Goal: Task Accomplishment & Management: Manage account settings

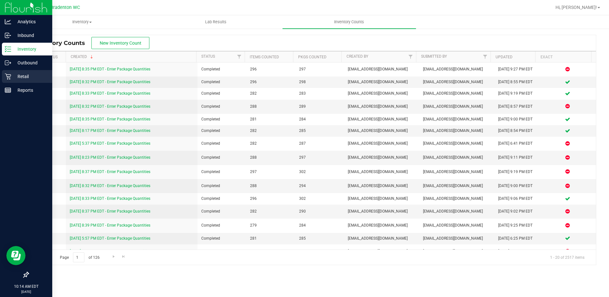
click at [11, 77] on icon at bounding box center [8, 76] width 6 height 6
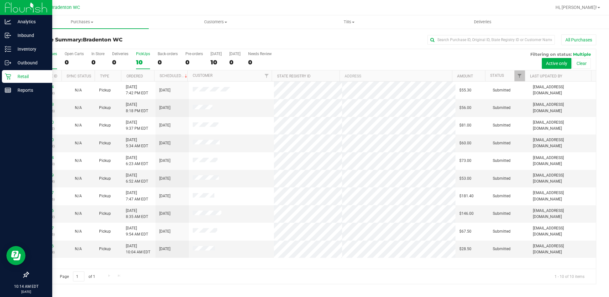
click at [143, 55] on div "PickUps" at bounding box center [143, 54] width 14 height 4
click at [0, 0] on input "PickUps 10" at bounding box center [0, 0] width 0 height 0
click at [30, 47] on p "Inventory" at bounding box center [30, 49] width 38 height 8
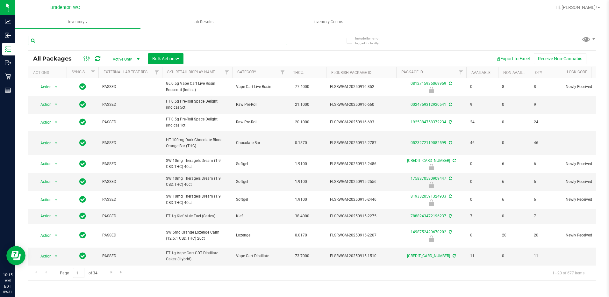
click at [107, 40] on input "text" at bounding box center [157, 41] width 259 height 10
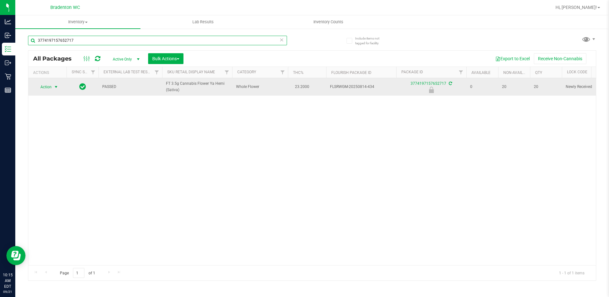
type input "3774197157652717"
click at [49, 85] on span "Action" at bounding box center [43, 87] width 17 height 9
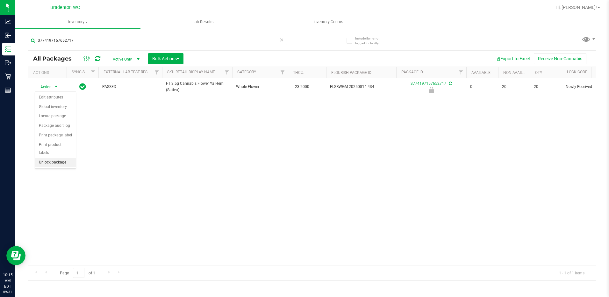
click at [48, 158] on li "Unlock package" at bounding box center [55, 163] width 41 height 10
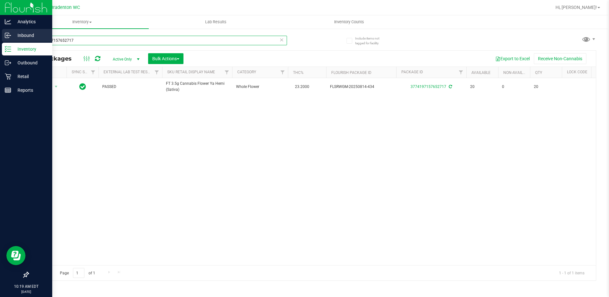
drag, startPoint x: 91, startPoint y: 41, endPoint x: 0, endPoint y: 31, distance: 92.1
click at [0, 38] on html "Analytics Inbound Inventory Outbound Retail Reports 10:19 AM EDT [DATE] 09/21 B…" at bounding box center [304, 148] width 609 height 297
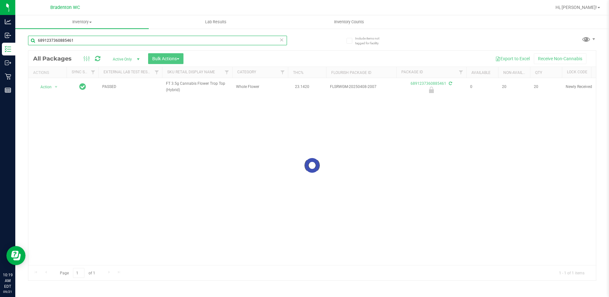
type input "6891237360885461"
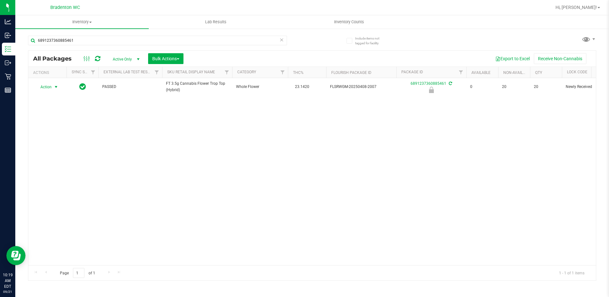
click at [51, 85] on div "Action Action Edit attributes Global inventory Locate package Package audit log…" at bounding box center [47, 87] width 31 height 9
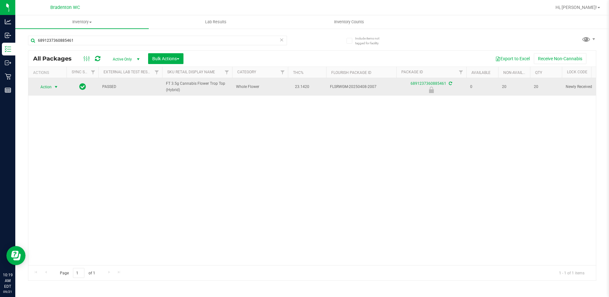
click at [43, 90] on span "Action" at bounding box center [43, 87] width 17 height 9
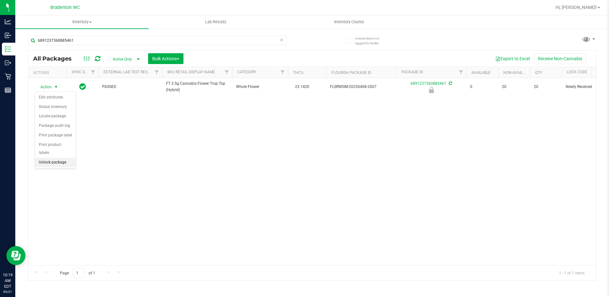
click at [54, 158] on li "Unlock package" at bounding box center [55, 163] width 41 height 10
click at [282, 41] on icon at bounding box center [282, 40] width 4 height 8
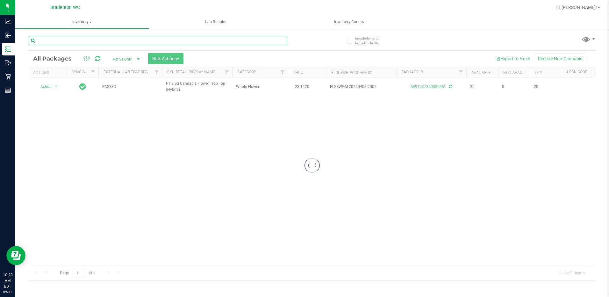
click at [253, 41] on input "text" at bounding box center [157, 41] width 259 height 10
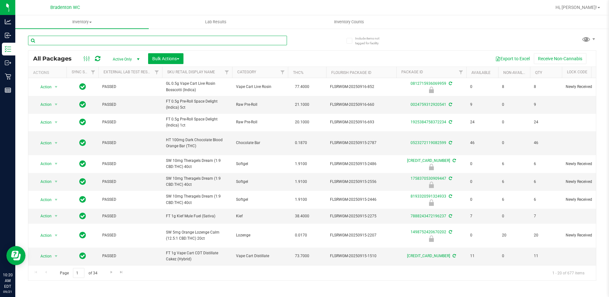
click at [235, 41] on input "text" at bounding box center [157, 41] width 259 height 10
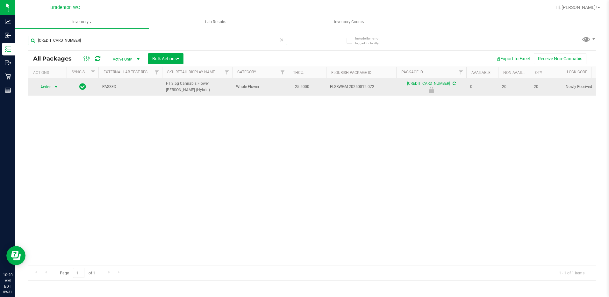
type input "5325185608063844"
click at [55, 86] on span "select" at bounding box center [56, 86] width 5 height 5
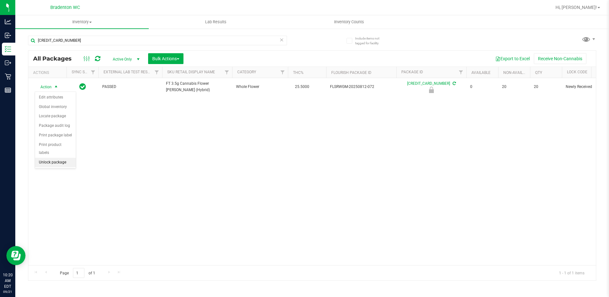
click at [56, 158] on li "Unlock package" at bounding box center [55, 163] width 41 height 10
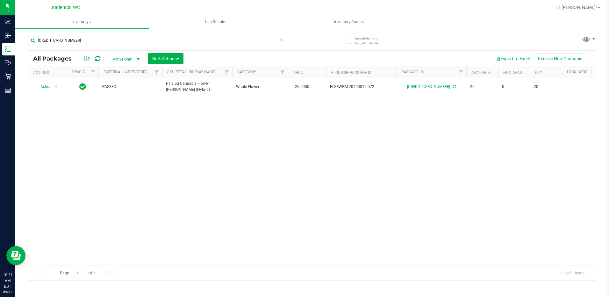
drag, startPoint x: 80, startPoint y: 39, endPoint x: -1, endPoint y: -11, distance: 95.5
click at [0, 0] on html "Analytics Inbound Inventory Outbound Retail Reports 10:21 AM EDT 09/21/2025 09/…" at bounding box center [304, 148] width 609 height 297
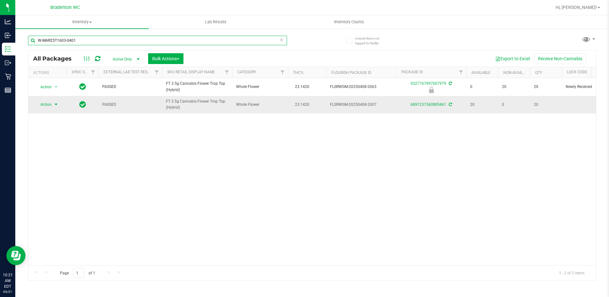
type input "W-MAR25T1603-0401"
click at [47, 104] on span "Action" at bounding box center [43, 104] width 17 height 9
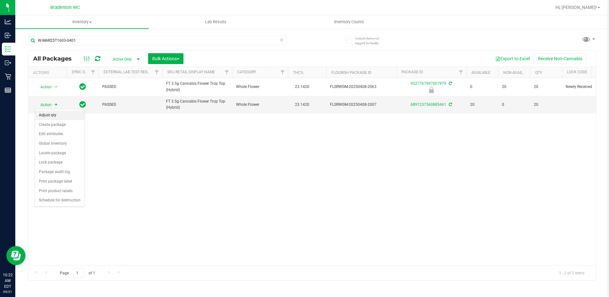
click at [54, 118] on li "Adjust qty" at bounding box center [59, 116] width 49 height 10
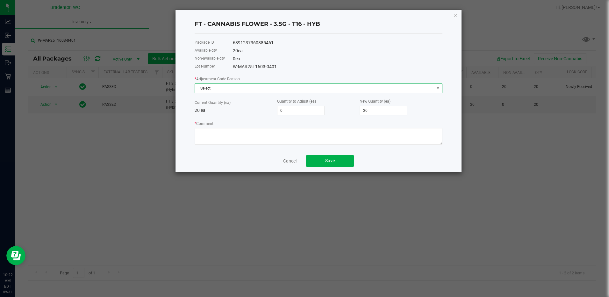
click at [236, 87] on span "Select" at bounding box center [314, 88] width 239 height 9
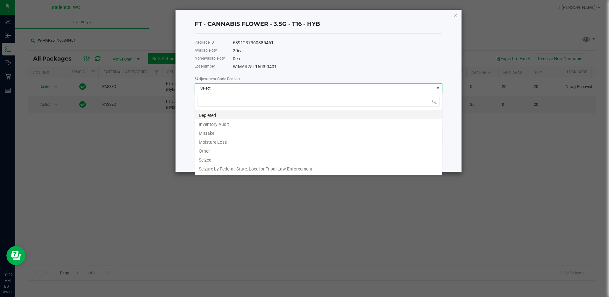
scroll to position [10, 248]
click at [230, 126] on li "Inventory Audit" at bounding box center [318, 123] width 247 height 9
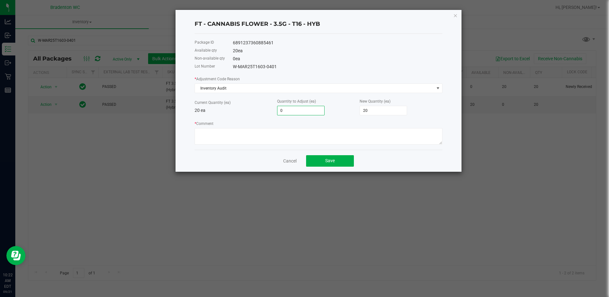
type input "2"
type input "22"
type input "2"
click at [225, 131] on textarea "* Comment" at bounding box center [319, 136] width 248 height 17
type textarea "2 extra in box"
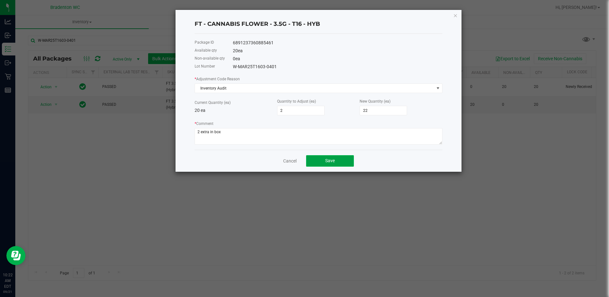
click at [343, 163] on button "Save" at bounding box center [330, 160] width 48 height 11
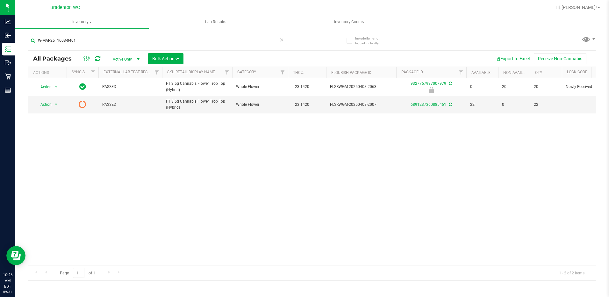
click at [99, 59] on icon at bounding box center [97, 58] width 5 height 6
drag, startPoint x: 95, startPoint y: 40, endPoint x: -1, endPoint y: 43, distance: 96.0
click at [0, 43] on html "Analytics Inbound Inventory Outbound Retail Reports 10:26 AM EDT 09/21/2025 09/…" at bounding box center [304, 148] width 609 height 297
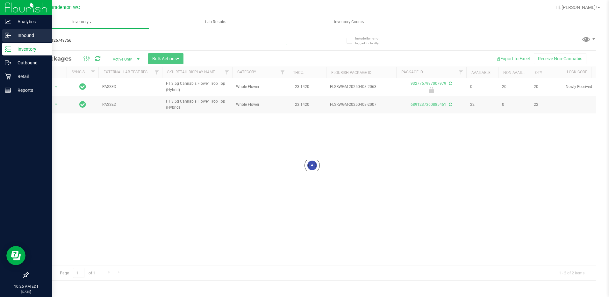
type input "8403781267497561"
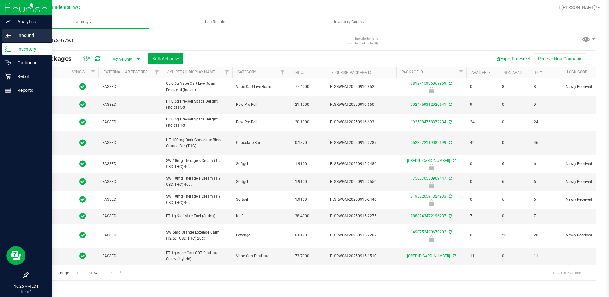
type input "[DATE]"
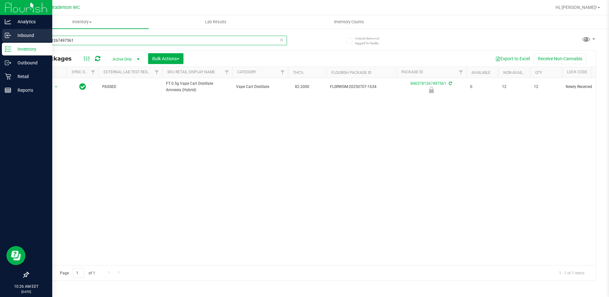
type input "8403781267497561"
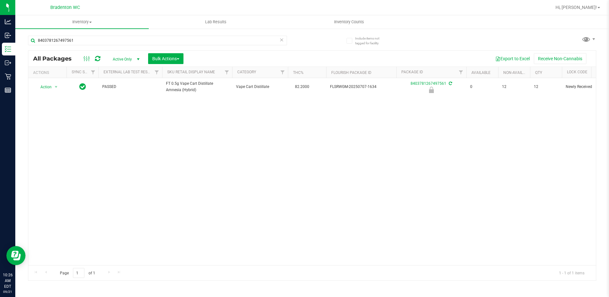
click at [358, 212] on div "Action Action Edit attributes Global inventory Locate package Package audit log…" at bounding box center [312, 171] width 568 height 187
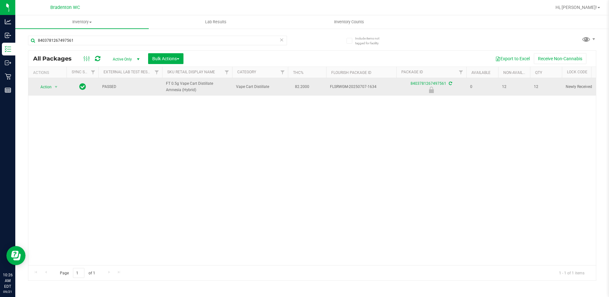
click at [46, 85] on span "Action" at bounding box center [43, 87] width 17 height 9
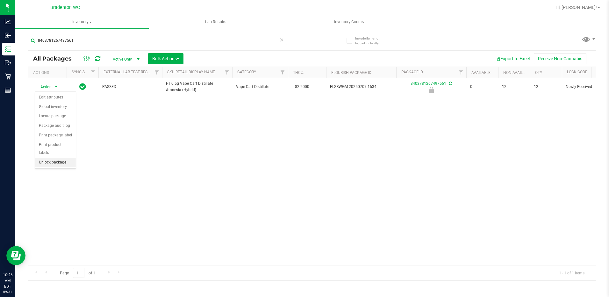
click at [46, 158] on li "Unlock package" at bounding box center [55, 163] width 41 height 10
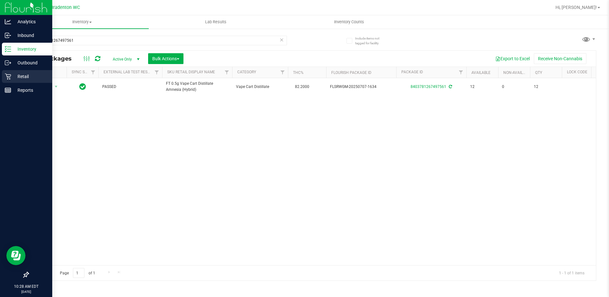
click at [9, 75] on icon at bounding box center [8, 76] width 6 height 6
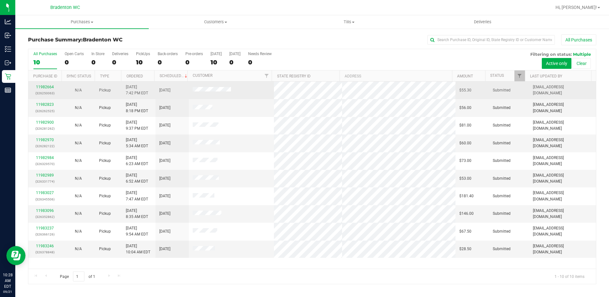
click at [45, 84] on div "11982664 (326250063)" at bounding box center [45, 90] width 26 height 12
click at [46, 86] on link "11982664" at bounding box center [45, 87] width 18 height 4
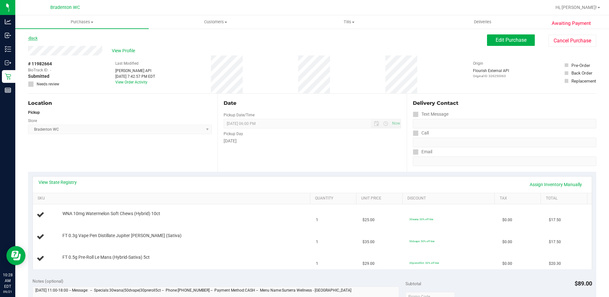
click at [31, 39] on link "Back" at bounding box center [33, 38] width 10 height 4
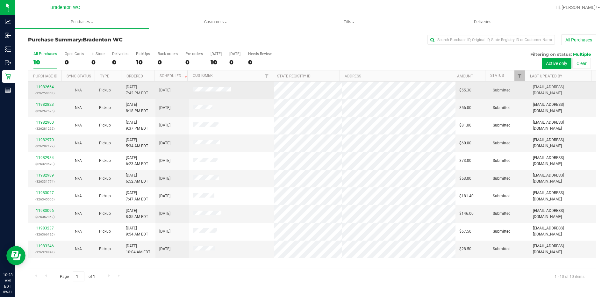
click at [42, 87] on link "11982664" at bounding box center [45, 87] width 18 height 4
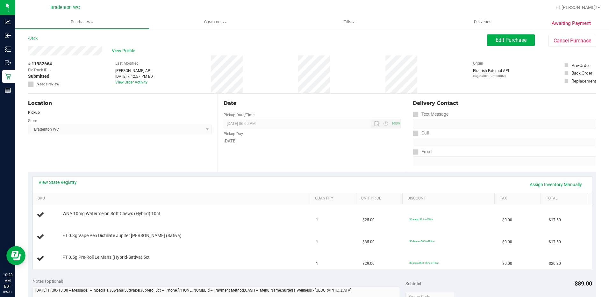
scroll to position [159, 0]
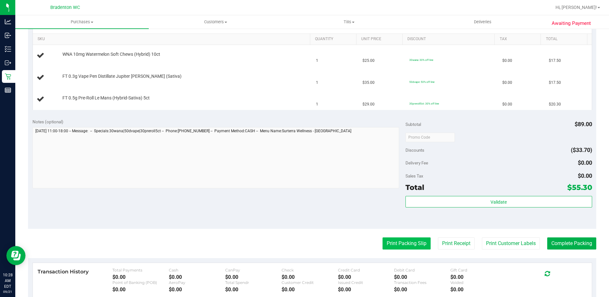
click at [389, 239] on button "Print Packing Slip" at bounding box center [407, 243] width 48 height 12
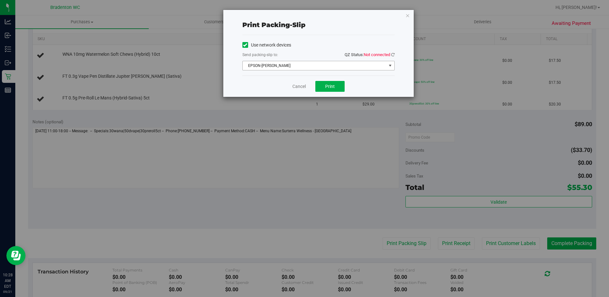
click at [288, 69] on span "EPSON-[PERSON_NAME]" at bounding box center [315, 65] width 144 height 9
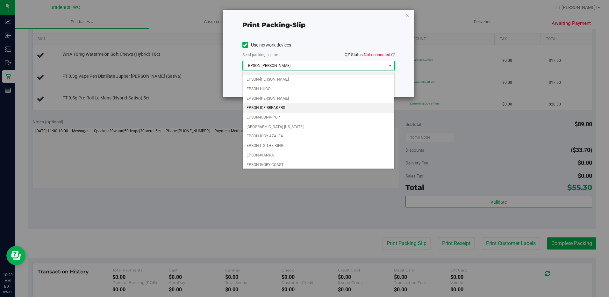
scroll to position [0, 0]
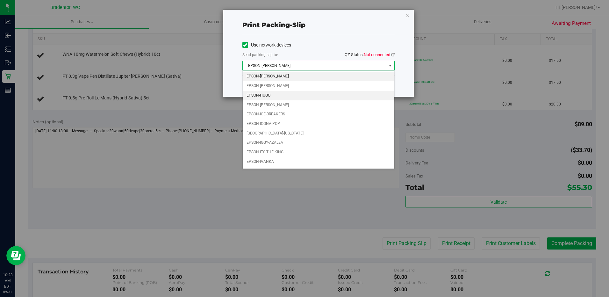
click at [285, 96] on li "EPSON-HUGO" at bounding box center [319, 96] width 152 height 10
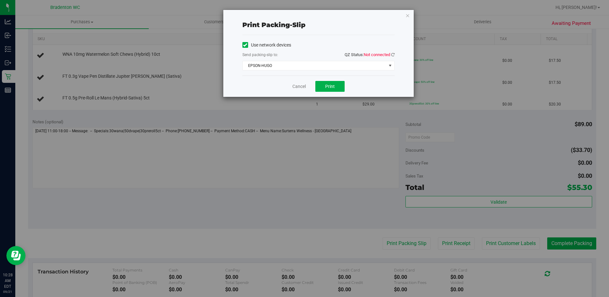
click at [384, 55] on span "Not connected" at bounding box center [377, 54] width 26 height 5
click at [393, 54] on icon at bounding box center [393, 55] width 4 height 4
click at [323, 90] on button "Print" at bounding box center [329, 86] width 29 height 11
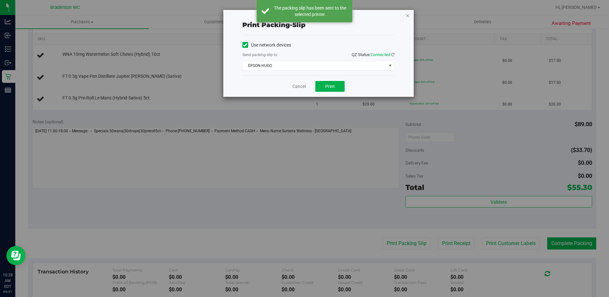
click at [408, 16] on icon "button" at bounding box center [408, 15] width 4 height 8
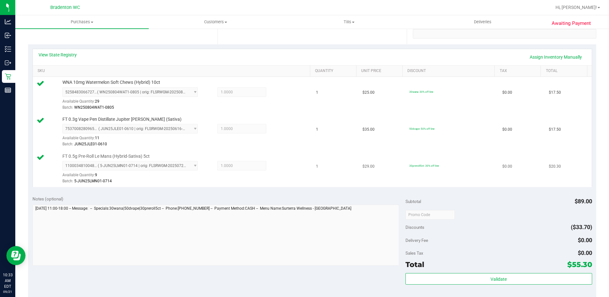
scroll to position [223, 0]
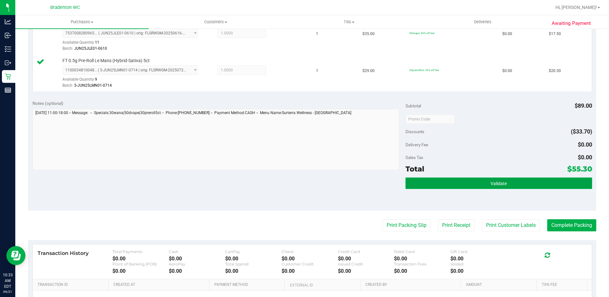
click at [494, 185] on span "Validate" at bounding box center [499, 183] width 16 height 5
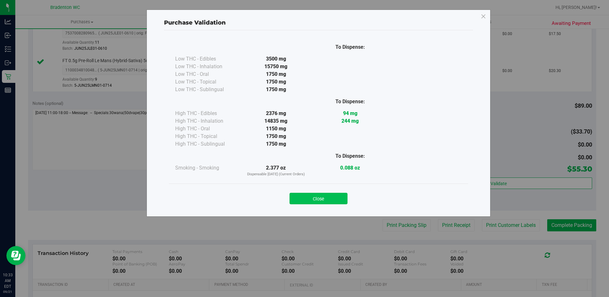
click at [330, 199] on button "Close" at bounding box center [319, 198] width 58 height 11
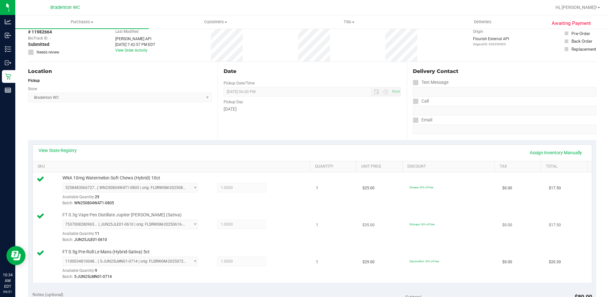
scroll to position [0, 0]
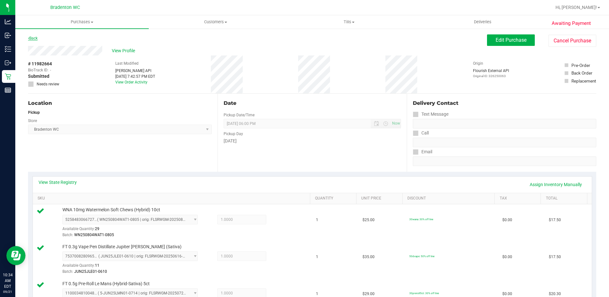
click at [34, 37] on link "Back" at bounding box center [33, 38] width 10 height 4
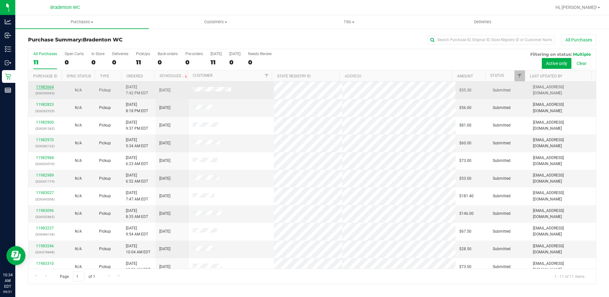
click at [47, 87] on link "11982664" at bounding box center [45, 87] width 18 height 4
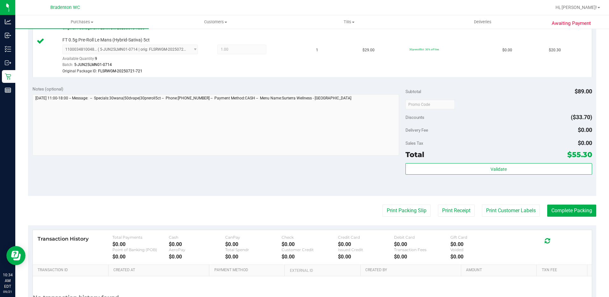
scroll to position [316, 0]
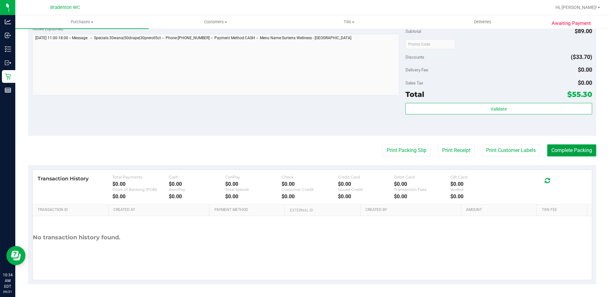
click at [573, 153] on button "Complete Packing" at bounding box center [571, 150] width 49 height 12
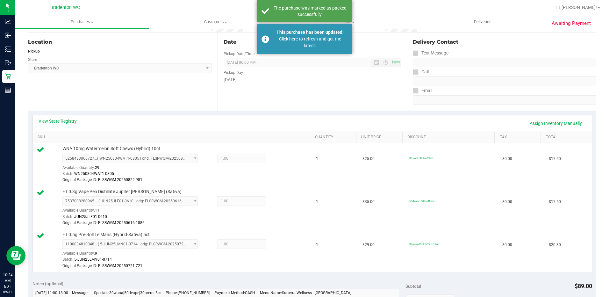
scroll to position [0, 0]
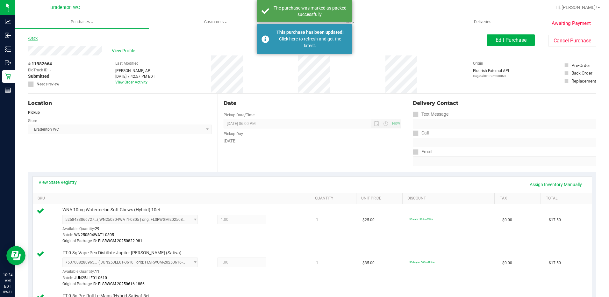
click at [32, 37] on link "Back" at bounding box center [33, 38] width 10 height 4
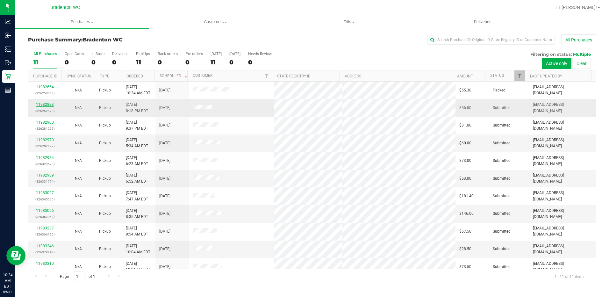
click at [49, 103] on link "11982823" at bounding box center [45, 104] width 18 height 4
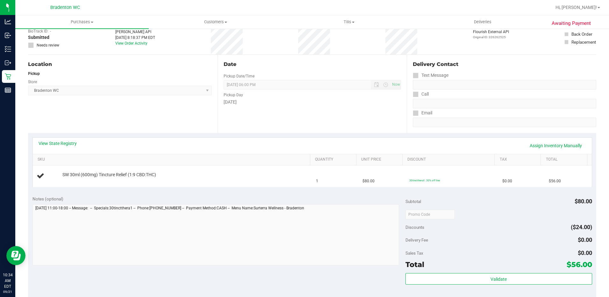
scroll to position [159, 0]
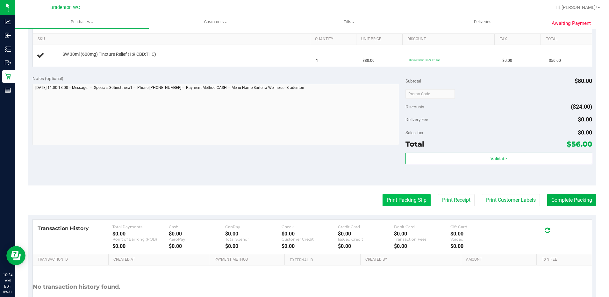
click at [398, 201] on button "Print Packing Slip" at bounding box center [407, 200] width 48 height 12
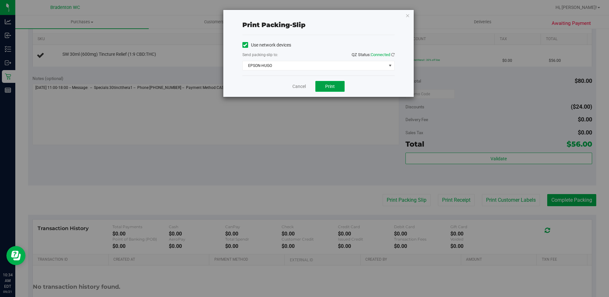
click at [322, 85] on button "Print" at bounding box center [329, 86] width 29 height 11
click at [408, 15] on icon "button" at bounding box center [408, 15] width 4 height 8
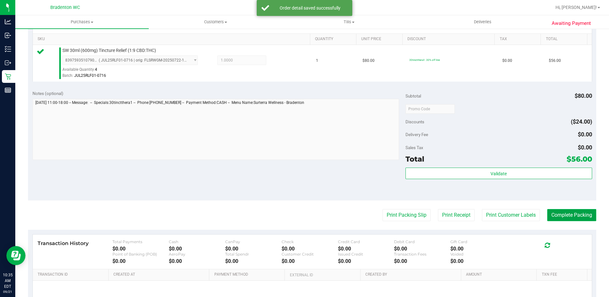
click at [551, 216] on button "Complete Packing" at bounding box center [571, 215] width 49 height 12
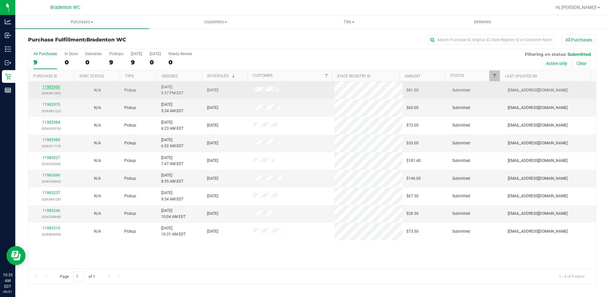
click at [56, 85] on link "11982900" at bounding box center [51, 87] width 18 height 4
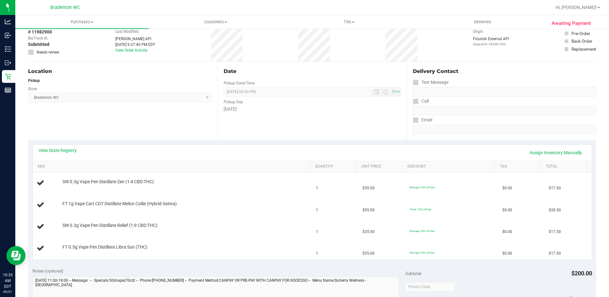
scroll to position [223, 0]
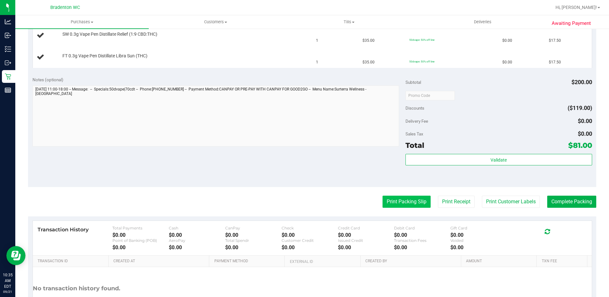
click at [403, 202] on button "Print Packing Slip" at bounding box center [407, 202] width 48 height 12
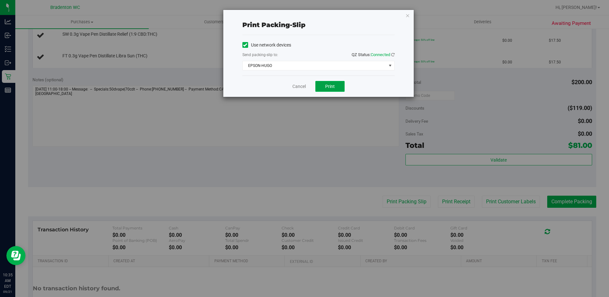
click at [334, 86] on span "Print" at bounding box center [330, 86] width 10 height 5
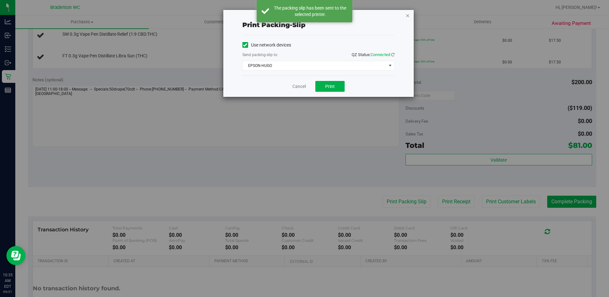
click at [408, 18] on icon "button" at bounding box center [408, 15] width 4 height 8
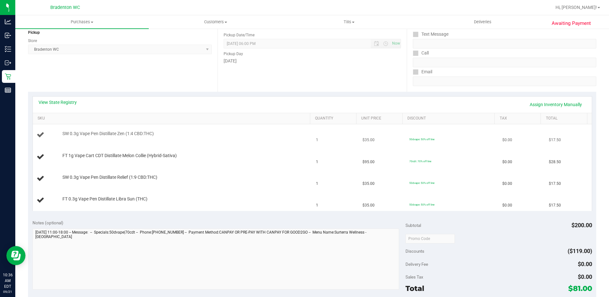
scroll to position [73, 0]
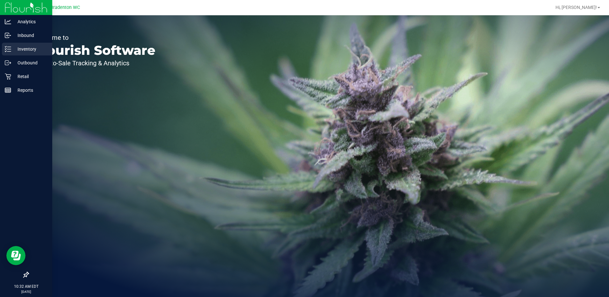
click at [27, 51] on p "Inventory" at bounding box center [30, 49] width 38 height 8
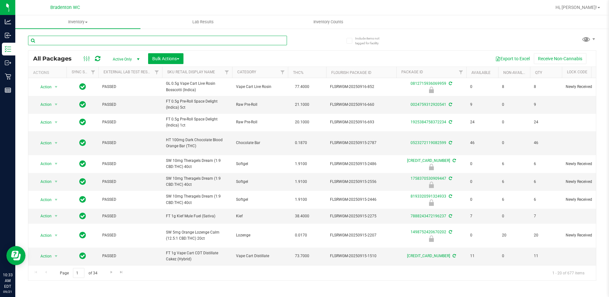
click at [93, 41] on input "text" at bounding box center [157, 41] width 259 height 10
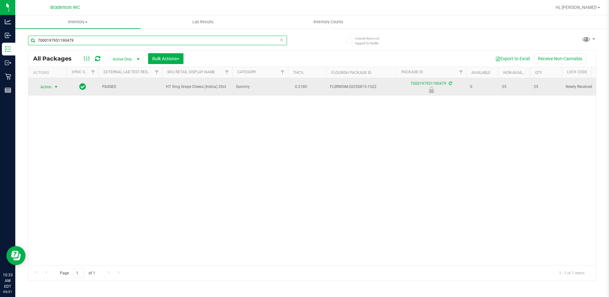
type input "7000197951190479"
click at [48, 88] on span "Action" at bounding box center [43, 87] width 17 height 9
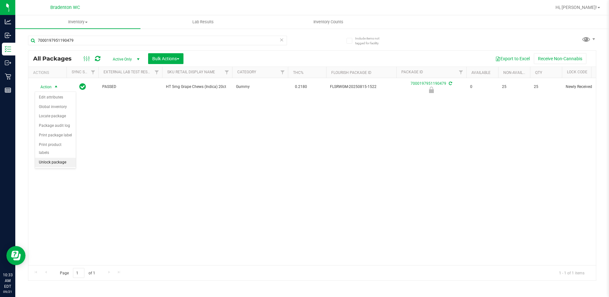
click at [50, 158] on li "Unlock package" at bounding box center [55, 163] width 41 height 10
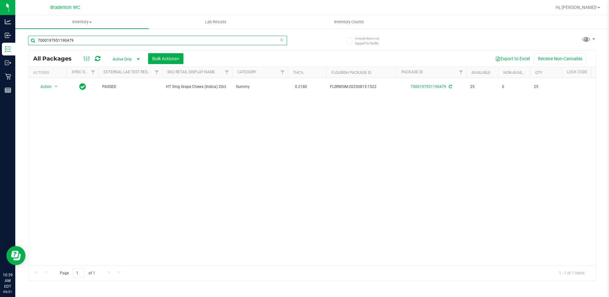
drag, startPoint x: 90, startPoint y: 40, endPoint x: 59, endPoint y: 10, distance: 44.2
click at [0, 27] on html "Analytics Inbound Inventory Outbound Retail Reports 10:39 AM EDT [DATE] 09/21 B…" at bounding box center [304, 148] width 609 height 297
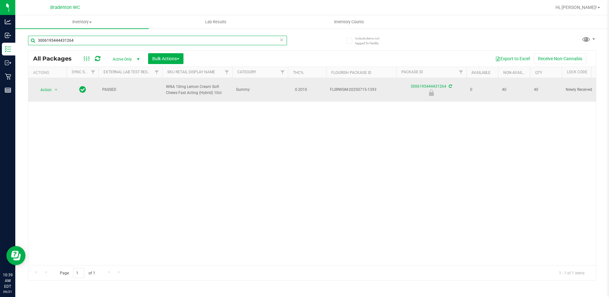
type input "3006195444431264"
click at [45, 85] on span "Action" at bounding box center [43, 89] width 17 height 9
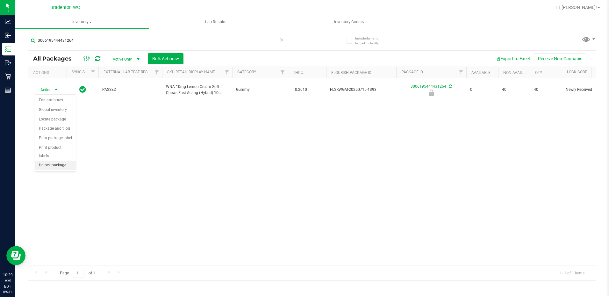
click at [50, 161] on li "Unlock package" at bounding box center [55, 166] width 41 height 10
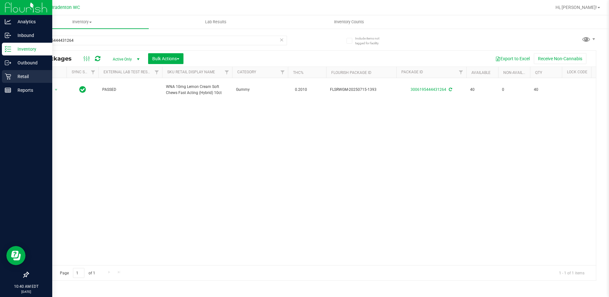
click at [33, 76] on p "Retail" at bounding box center [30, 77] width 38 height 8
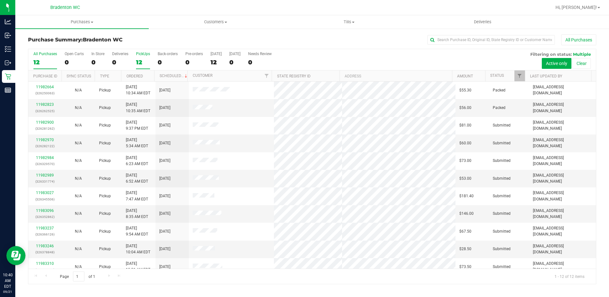
click at [145, 60] on div "12" at bounding box center [143, 62] width 14 height 7
click at [0, 0] on input "PickUps 12" at bounding box center [0, 0] width 0 height 0
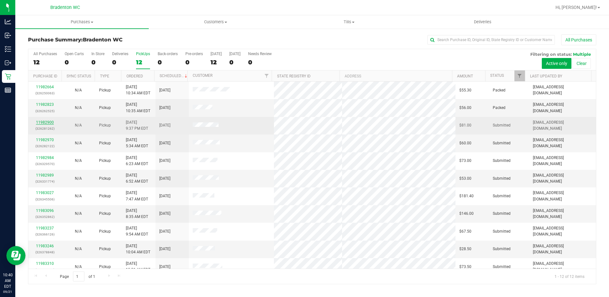
click at [50, 124] on link "11982900" at bounding box center [45, 122] width 18 height 4
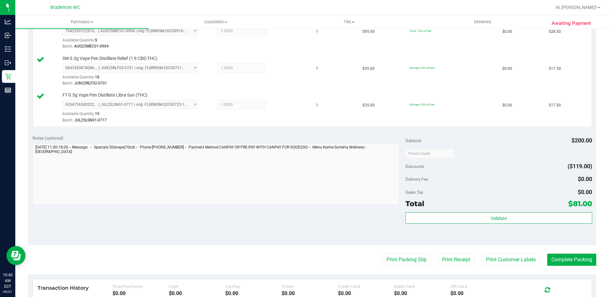
scroll to position [319, 0]
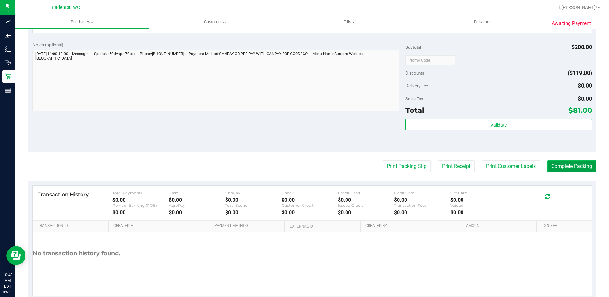
click at [565, 170] on button "Complete Packing" at bounding box center [571, 166] width 49 height 12
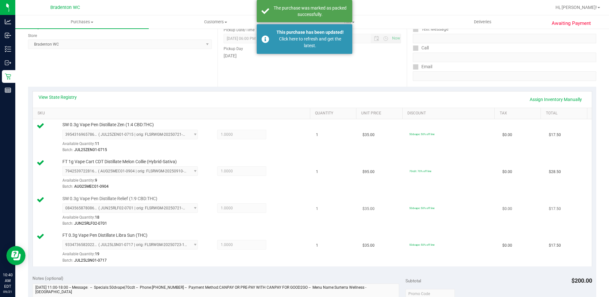
scroll to position [0, 0]
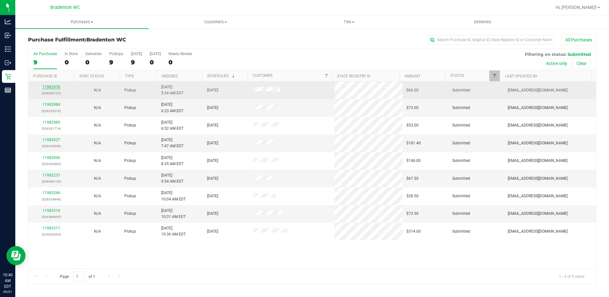
click at [47, 87] on link "11982970" at bounding box center [51, 87] width 18 height 4
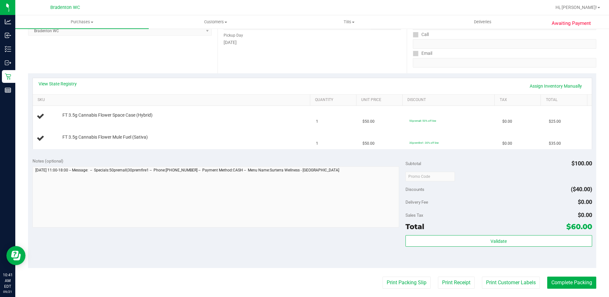
scroll to position [127, 0]
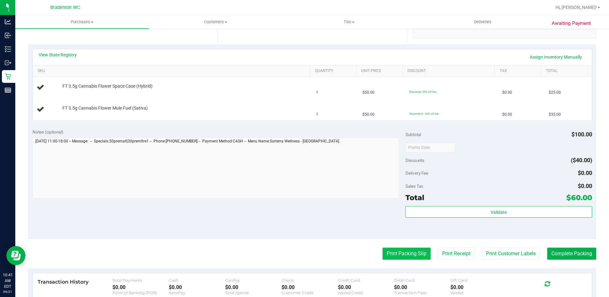
click at [399, 256] on button "Print Packing Slip" at bounding box center [407, 254] width 48 height 12
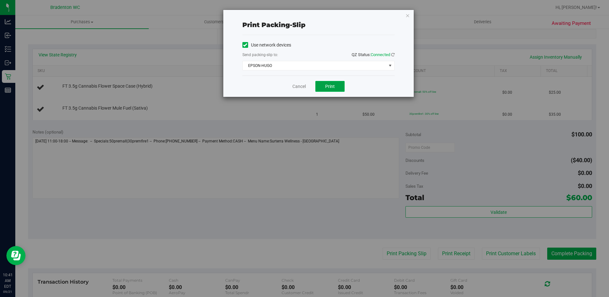
click at [328, 90] on button "Print" at bounding box center [329, 86] width 29 height 11
click at [408, 15] on icon "button" at bounding box center [408, 15] width 4 height 8
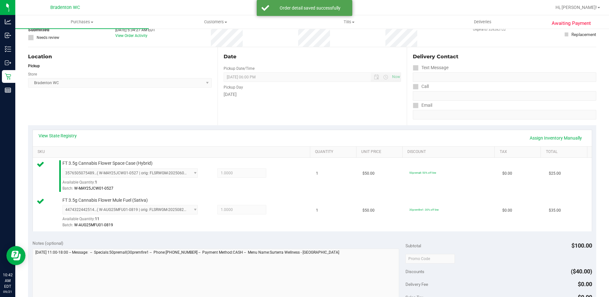
scroll to position [191, 0]
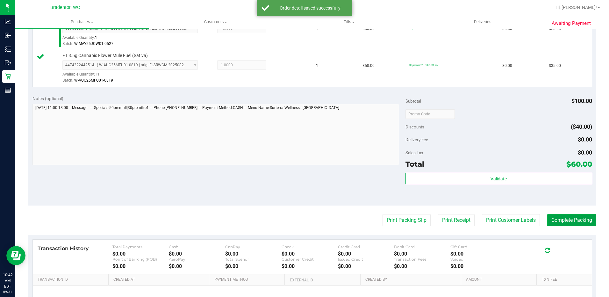
click at [565, 220] on button "Complete Packing" at bounding box center [571, 220] width 49 height 12
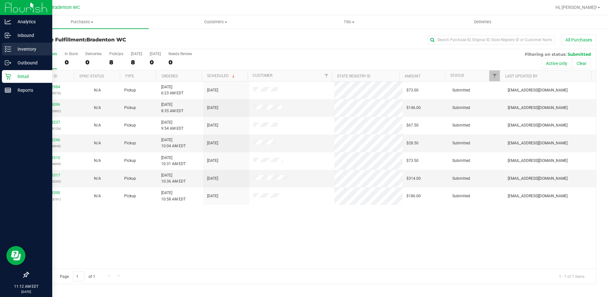
click at [5, 49] on icon at bounding box center [5, 48] width 1 height 1
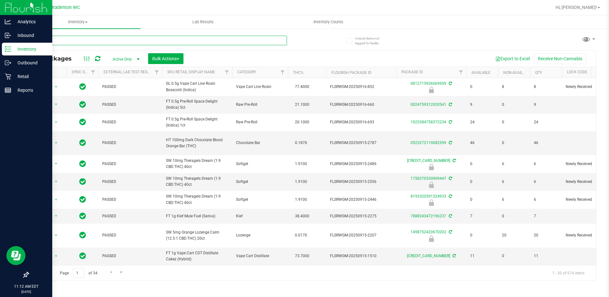
click at [166, 42] on input "text" at bounding box center [157, 41] width 259 height 10
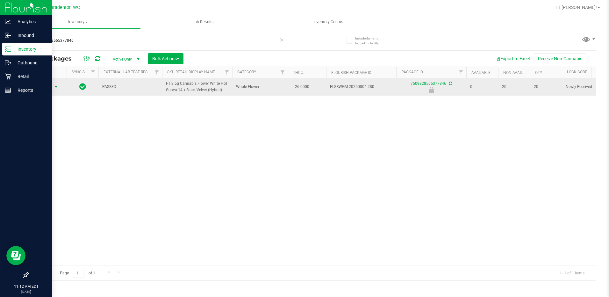
type input "7509928565377846"
click at [51, 83] on span "Action" at bounding box center [43, 87] width 17 height 9
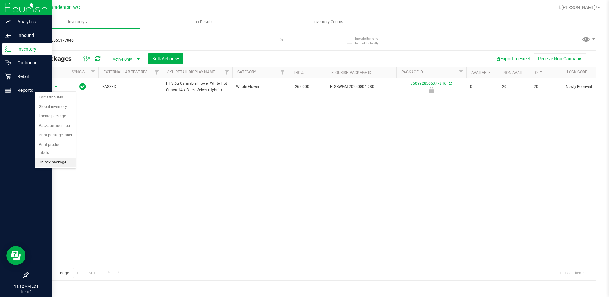
click at [48, 158] on li "Unlock package" at bounding box center [55, 163] width 41 height 10
